Goal: Browse casually: Explore the website without a specific task or goal

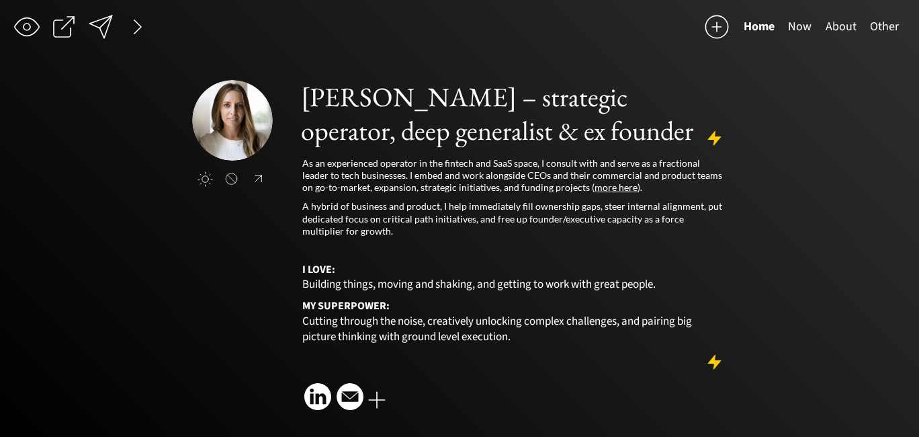
click at [838, 25] on button "About" at bounding box center [841, 26] width 44 height 27
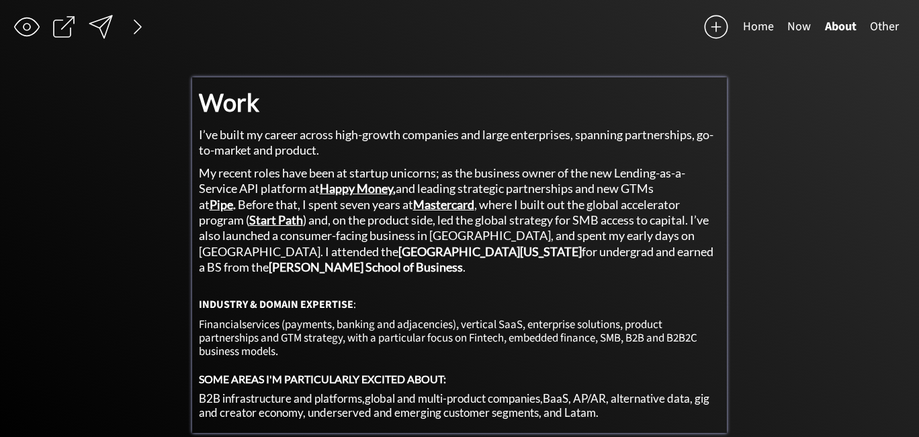
click at [546, 172] on span "My recent roles have been at startup unicorns; as the business owner of the new…" at bounding box center [442, 188] width 486 height 46
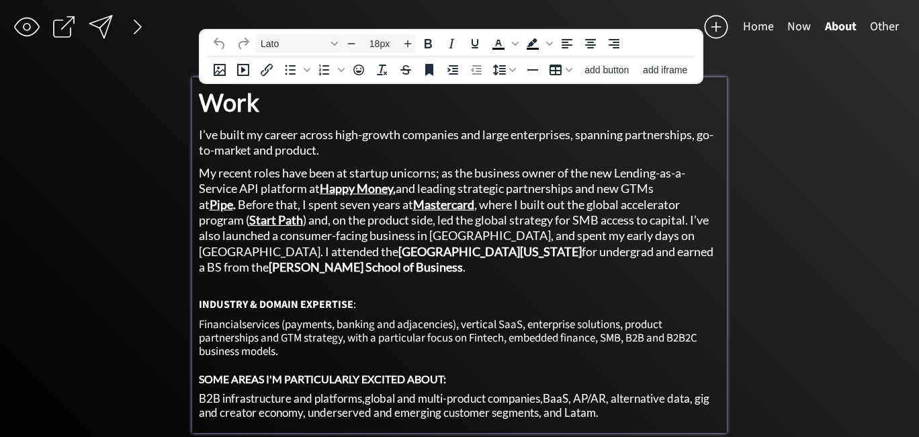
scroll to position [1, 0]
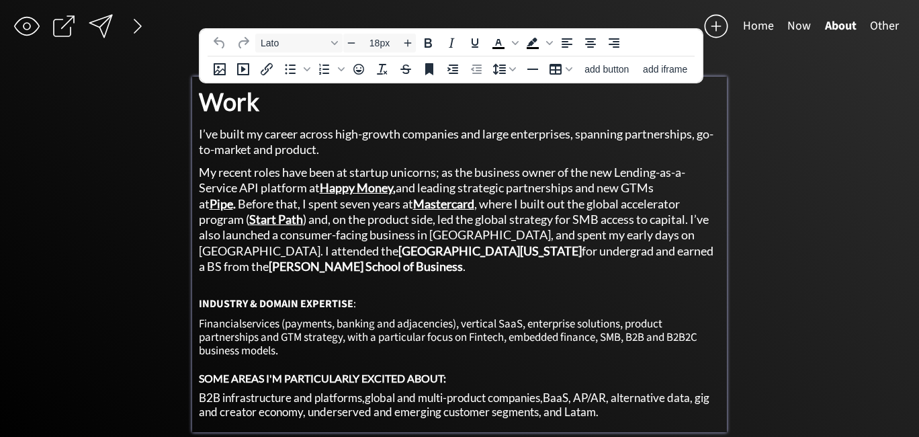
click at [489, 171] on span "My recent roles have been at startup unicorns; as the business owner of the new…" at bounding box center [442, 188] width 486 height 46
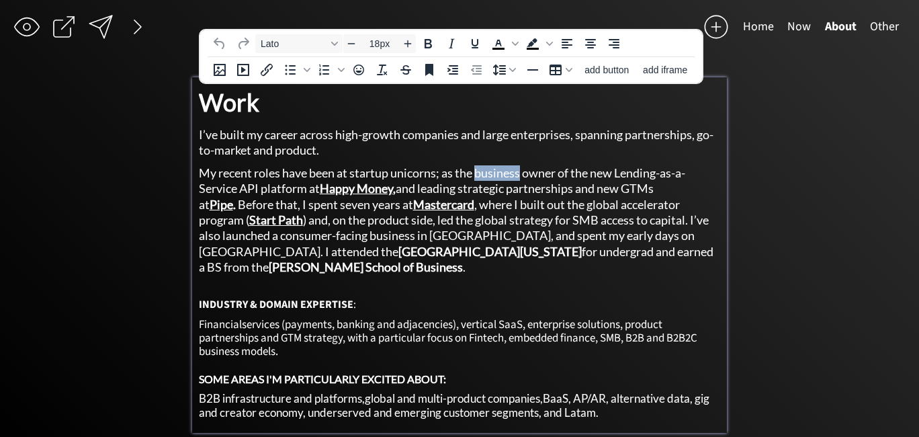
click at [489, 171] on span "My recent roles have been at startup unicorns; as the business owner of the new…" at bounding box center [442, 188] width 486 height 46
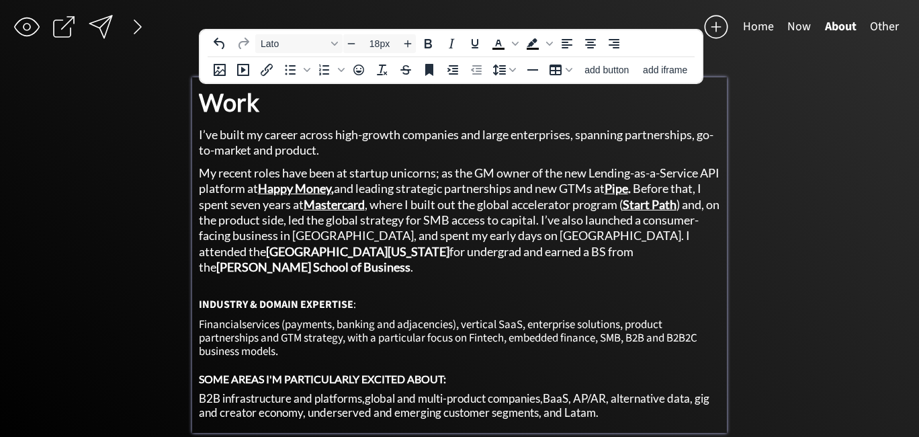
click at [570, 175] on span "My recent roles have been at startup unicorns; as the GM owner of the new Lendi…" at bounding box center [459, 180] width 521 height 30
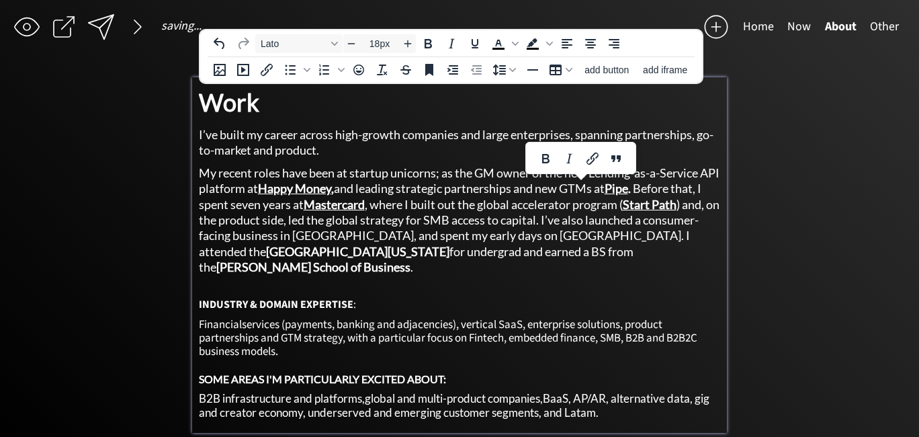
click at [593, 173] on span "My recent roles have been at startup unicorns; as the GM owner of the new Lendi…" at bounding box center [459, 180] width 521 height 30
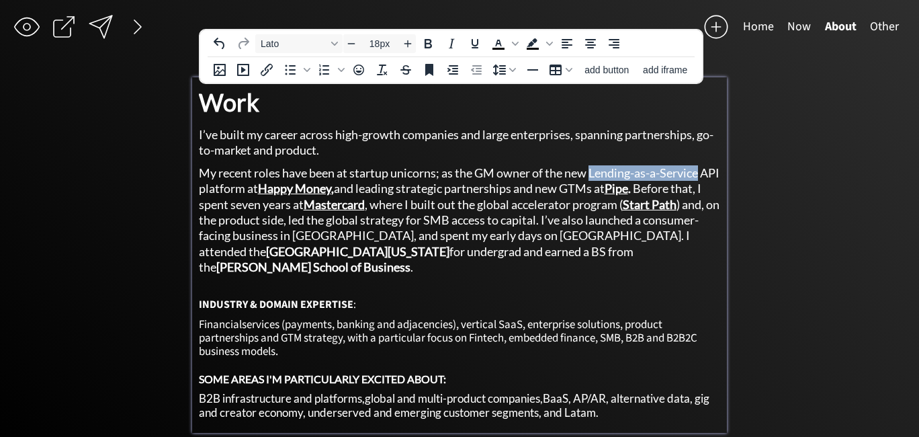
drag, startPoint x: 595, startPoint y: 173, endPoint x: 704, endPoint y: 178, distance: 109.6
click at [704, 178] on span "My recent roles have been at startup unicorns; as the GM owner of the new Lendi…" at bounding box center [459, 180] width 521 height 30
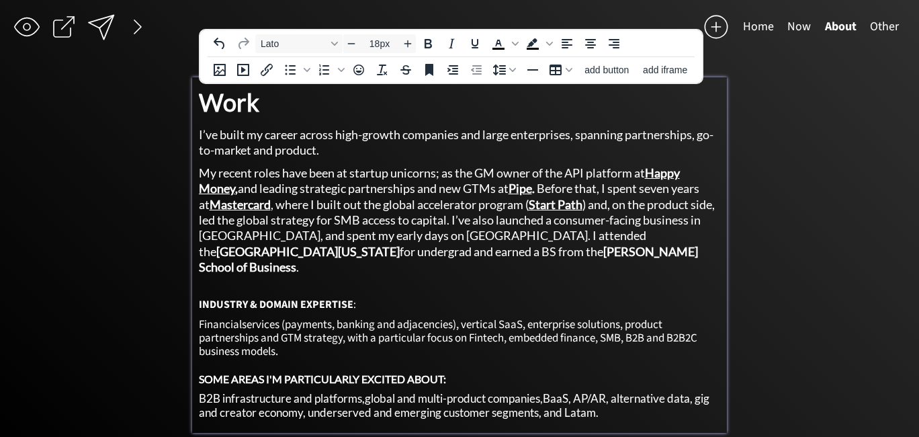
click at [636, 172] on span "My recent roles have been at startup unicorns; as the GM owner of the API platf…" at bounding box center [439, 180] width 481 height 30
click at [599, 173] on span "My recent roles have been at startup unicorns; as the GM owner of the API platf…" at bounding box center [439, 180] width 481 height 30
drag, startPoint x: 593, startPoint y: 173, endPoint x: 633, endPoint y: 173, distance: 40.3
click at [593, 173] on span "My recent roles have been at startup unicorns; as the GM owner of the API platf…" at bounding box center [439, 180] width 481 height 30
click at [634, 172] on span "My recent roles have been at startup unicorns; as the GM owner of the API platf…" at bounding box center [439, 180] width 481 height 30
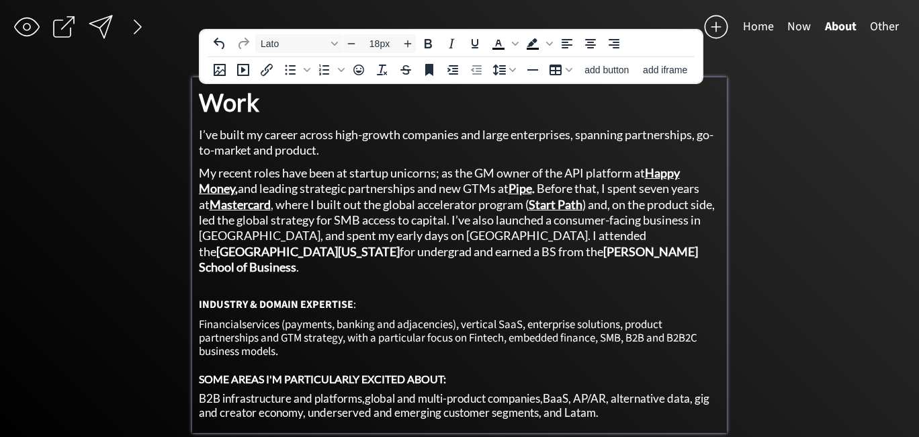
click at [592, 173] on span "My recent roles have been at startup unicorns; as the GM owner of the API platf…" at bounding box center [439, 180] width 481 height 30
click at [650, 185] on span "Before that, I spent seven years at Mastercard , where I built out the global a…" at bounding box center [457, 227] width 516 height 93
click at [628, 185] on span "Before that, I spent seven years at Mastercard , where I built out the global a…" at bounding box center [457, 227] width 516 height 93
click at [641, 171] on span "My recent roles have been at startup unicorns; as the GM owner of the API platf…" at bounding box center [439, 180] width 481 height 30
click at [615, 178] on span "My recent roles have been at startup unicorns; as the GM owner of the API platf…" at bounding box center [439, 180] width 481 height 30
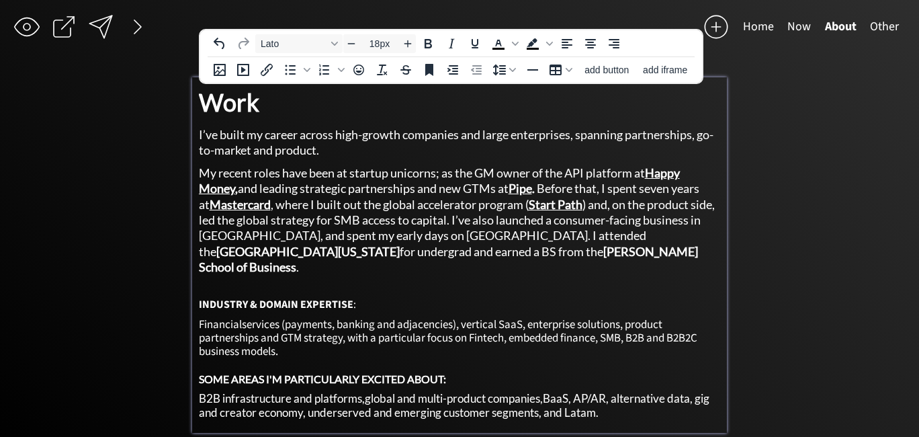
click at [630, 177] on span "My recent roles have been at startup unicorns; as the GM owner of the API platf…" at bounding box center [439, 180] width 481 height 30
click at [637, 176] on span "My recent roles have been at startup unicorns; as the GM owner of the API platf…" at bounding box center [439, 180] width 481 height 30
click at [521, 169] on span "My recent roles have been at startup unicorns; as the GM owner of the API platf…" at bounding box center [439, 180] width 481 height 30
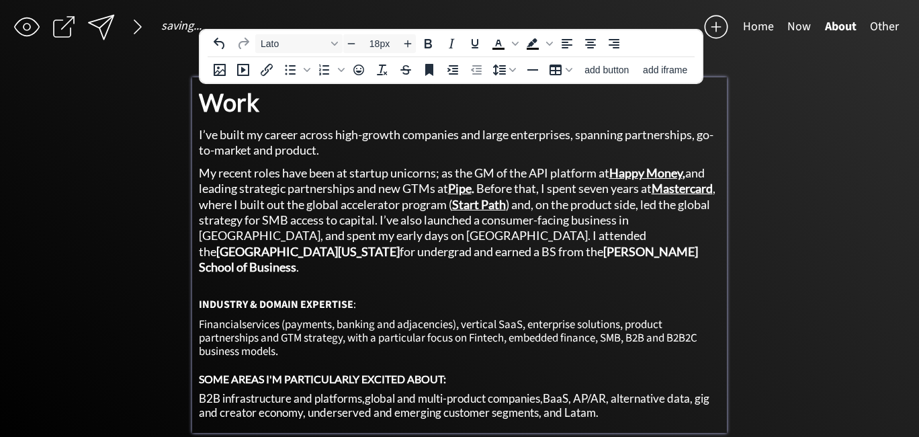
click at [544, 174] on span "My recent roles have been at startup unicorns; as the GM of the API platform at…" at bounding box center [452, 180] width 506 height 30
click at [566, 175] on span "My recent roles have been at startup unicorns; as the GM of the API platform at…" at bounding box center [452, 180] width 506 height 30
click at [584, 174] on span "My recent roles have been at startup unicorns; as the GM of the API platform at…" at bounding box center [452, 180] width 506 height 30
click at [597, 175] on span "My recent roles have been at startup unicorns; as the GM of the API platform at…" at bounding box center [452, 180] width 506 height 30
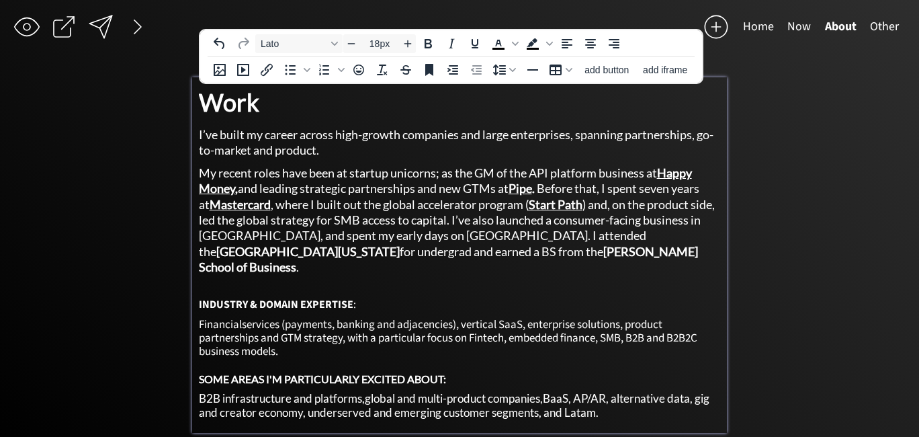
click at [617, 177] on span "My recent roles have been at startup unicorns; as the GM of the API platform bu…" at bounding box center [445, 180] width 493 height 30
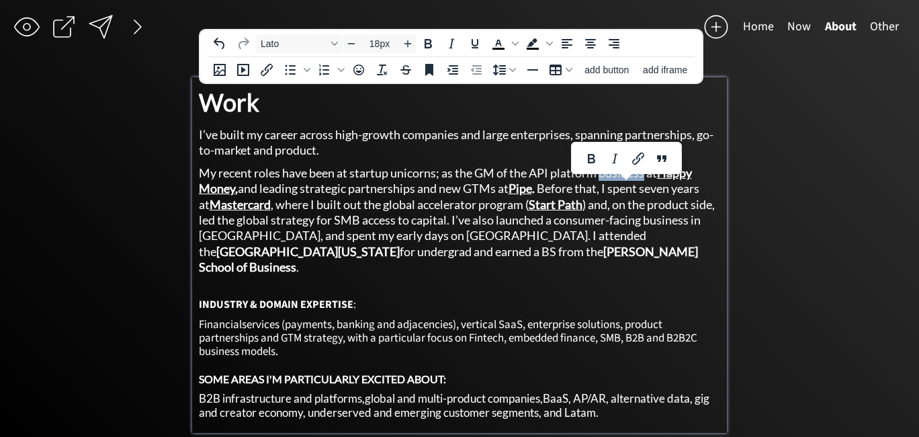
click at [532, 173] on span "My recent roles have been at startup unicorns; as the GM of the API platform bu…" at bounding box center [445, 180] width 493 height 30
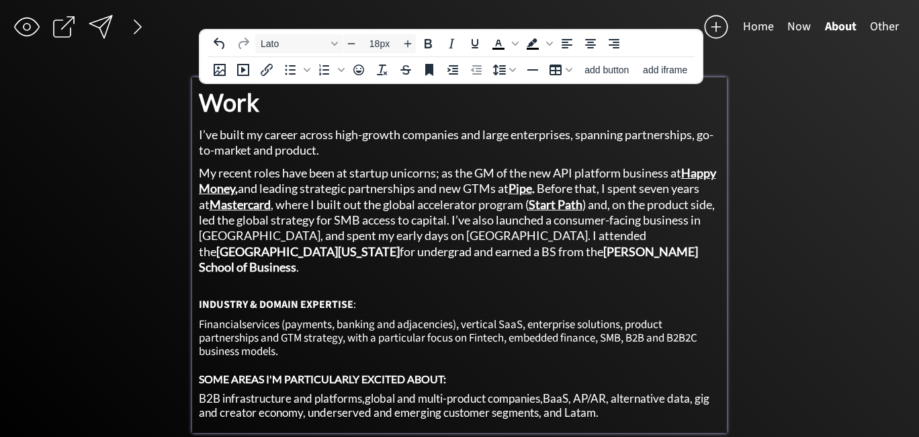
click at [541, 174] on span "My recent roles have been at startup unicorns; as the GM of the new API platfor…" at bounding box center [457, 180] width 517 height 30
click at [492, 170] on span "My recent roles have been at startup unicorns; as the GM of the API platform bu…" at bounding box center [445, 180] width 493 height 30
click at [769, 138] on div "saving... Home Now About Other click to upload a picture [PERSON_NAME] – strate…" at bounding box center [459, 226] width 919 height 453
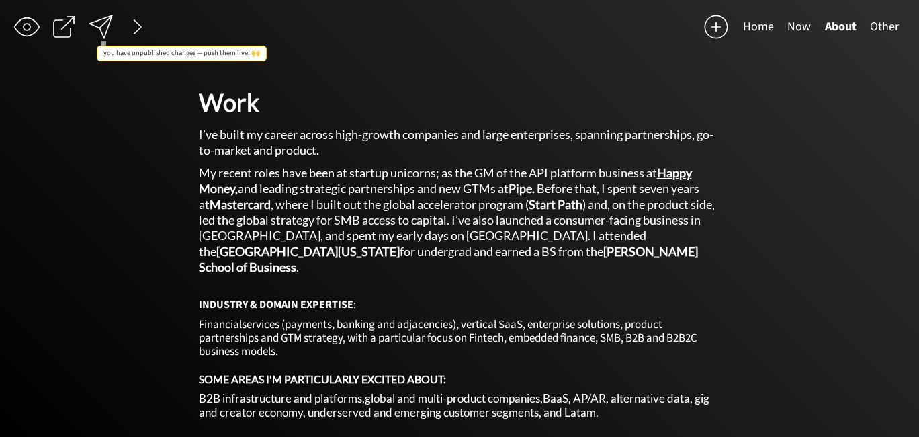
click at [111, 23] on div at bounding box center [100, 26] width 27 height 27
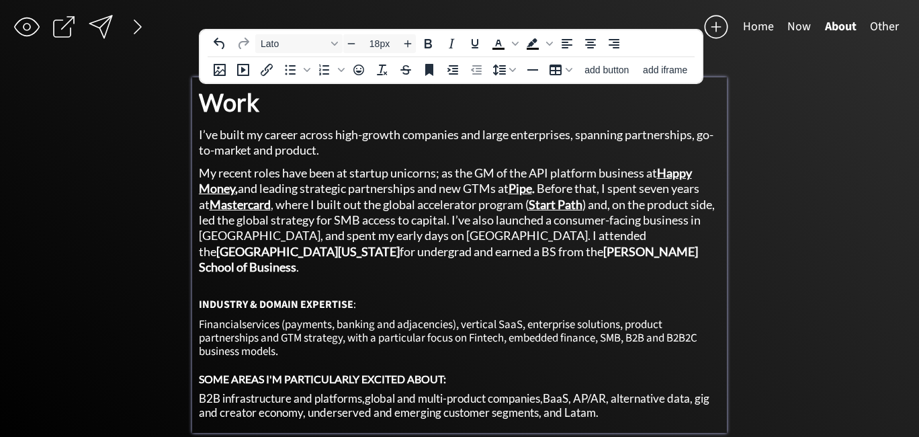
click at [600, 166] on span "My recent roles have been at startup unicorns; as the GM of the API platform bu…" at bounding box center [445, 180] width 493 height 30
click at [412, 181] on span "My recent roles have been at startup unicorns; as the GM of the API platform bu…" at bounding box center [445, 180] width 493 height 30
click at [453, 176] on span "My recent roles have been at startup unicorns; as the GM of the API platform bu…" at bounding box center [445, 180] width 493 height 30
click at [568, 177] on span "My recent roles have been at startup unicorns; as the GM of the API platform bu…" at bounding box center [445, 180] width 493 height 30
click at [562, 174] on span "My recent roles have been at startup unicorns; as the GM of the API platform bu…" at bounding box center [445, 180] width 493 height 30
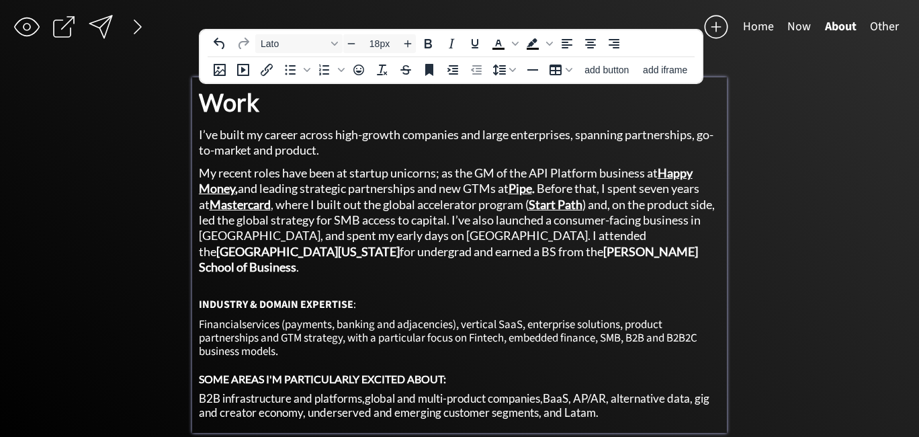
click at [636, 178] on span "My recent roles have been at startup unicorns; as the GM of the API Platform bu…" at bounding box center [446, 180] width 494 height 30
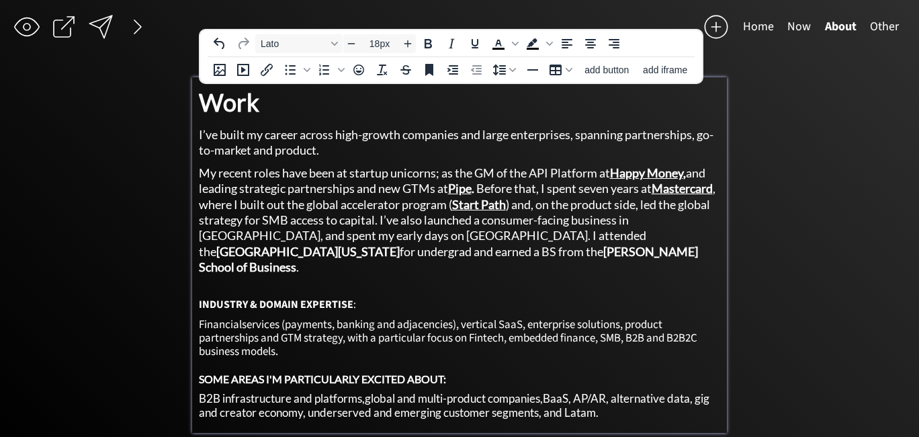
click at [573, 176] on span "My recent roles have been at startup unicorns; as the GM of the API Platform at…" at bounding box center [452, 180] width 507 height 30
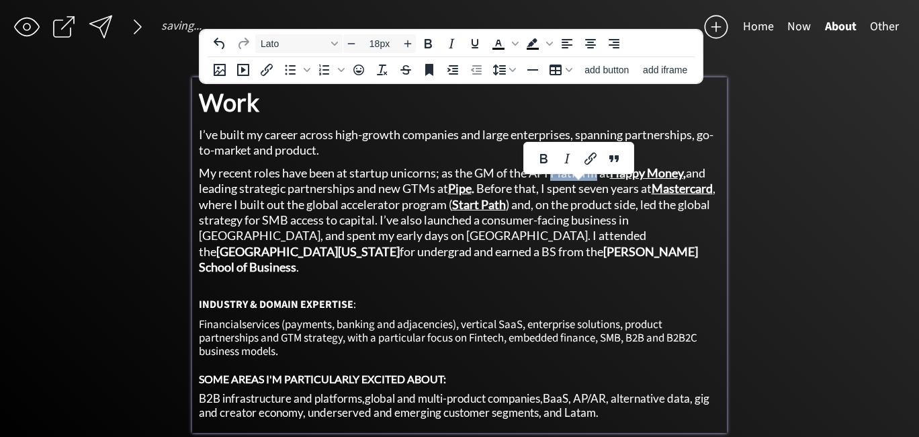
click at [601, 175] on span "My recent roles have been at startup unicorns; as the GM of the API Platform at…" at bounding box center [452, 180] width 507 height 30
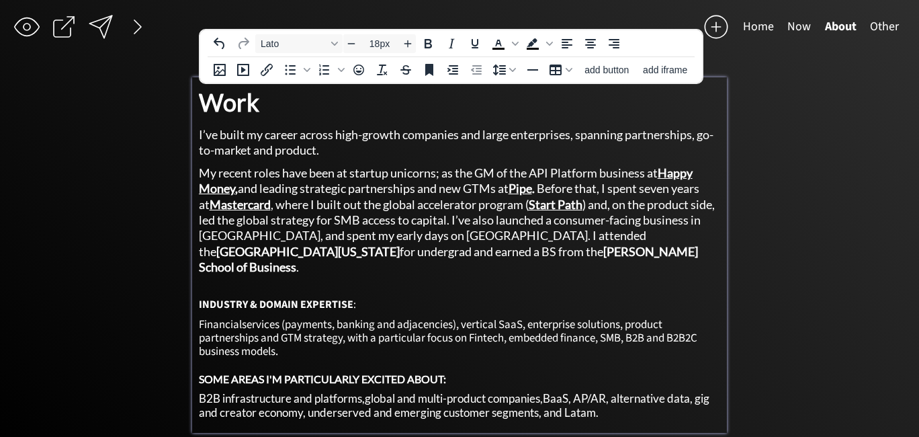
click at [616, 175] on span "My recent roles have been at startup unicorns; as the GM of the API Platform bu…" at bounding box center [446, 180] width 494 height 30
click at [298, 191] on span "My recent roles have been at startup unicorns; as the GM of the API Platform bu…" at bounding box center [446, 180] width 494 height 30
click at [112, 26] on div at bounding box center [100, 26] width 27 height 27
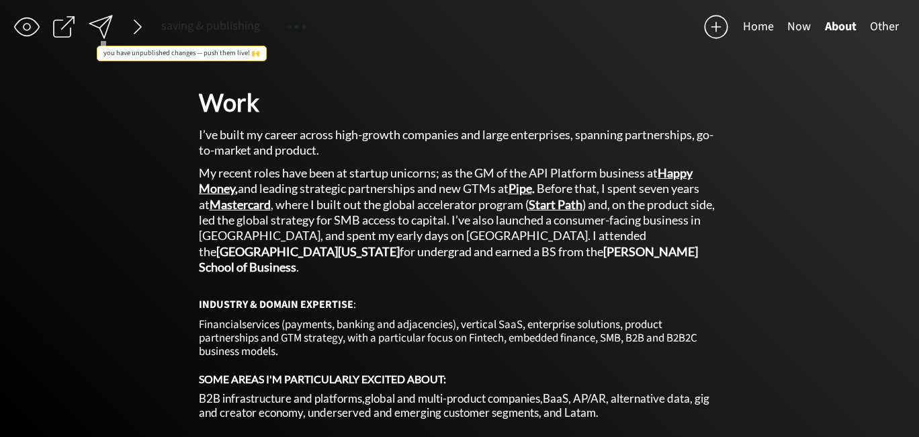
drag, startPoint x: 101, startPoint y: 25, endPoint x: 149, endPoint y: 24, distance: 48.4
click at [101, 25] on div at bounding box center [100, 26] width 27 height 27
